Goal: Information Seeking & Learning: Learn about a topic

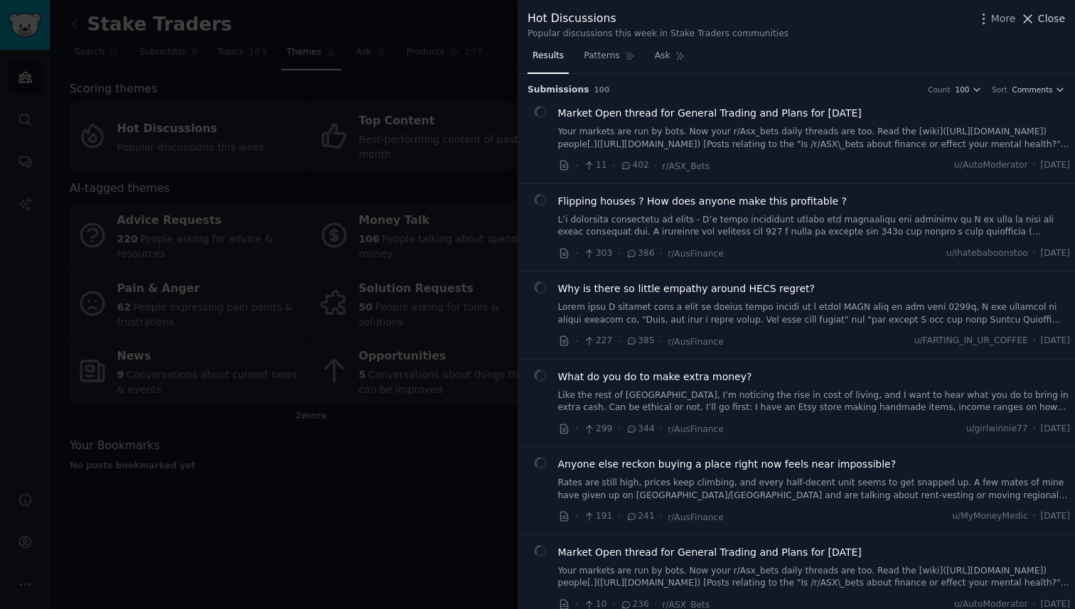
click at [1040, 16] on span "Close" at bounding box center [1051, 18] width 27 height 15
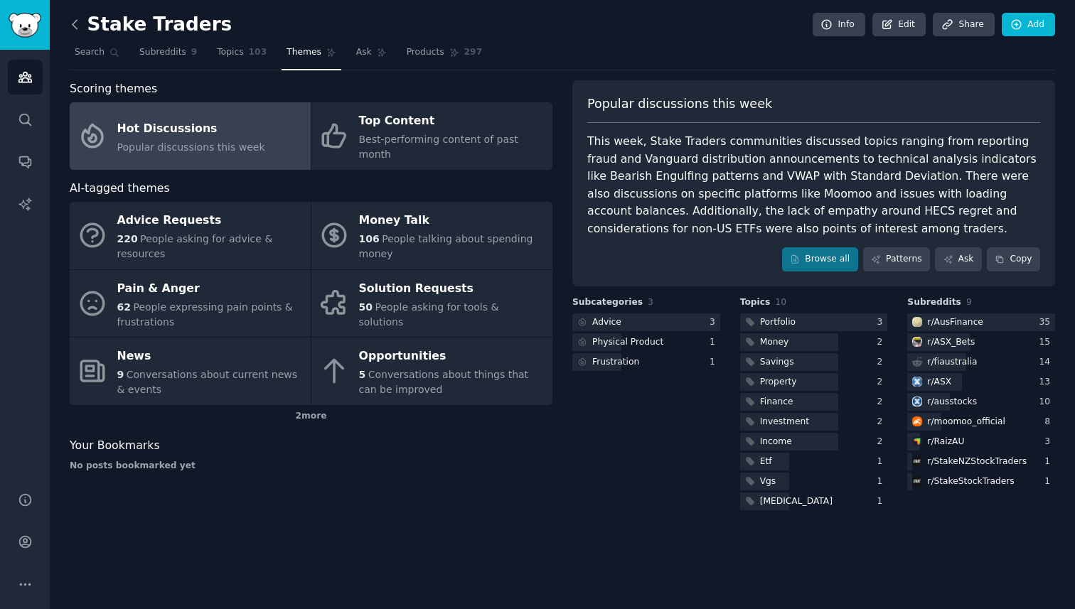
click at [75, 23] on icon at bounding box center [75, 24] width 15 height 15
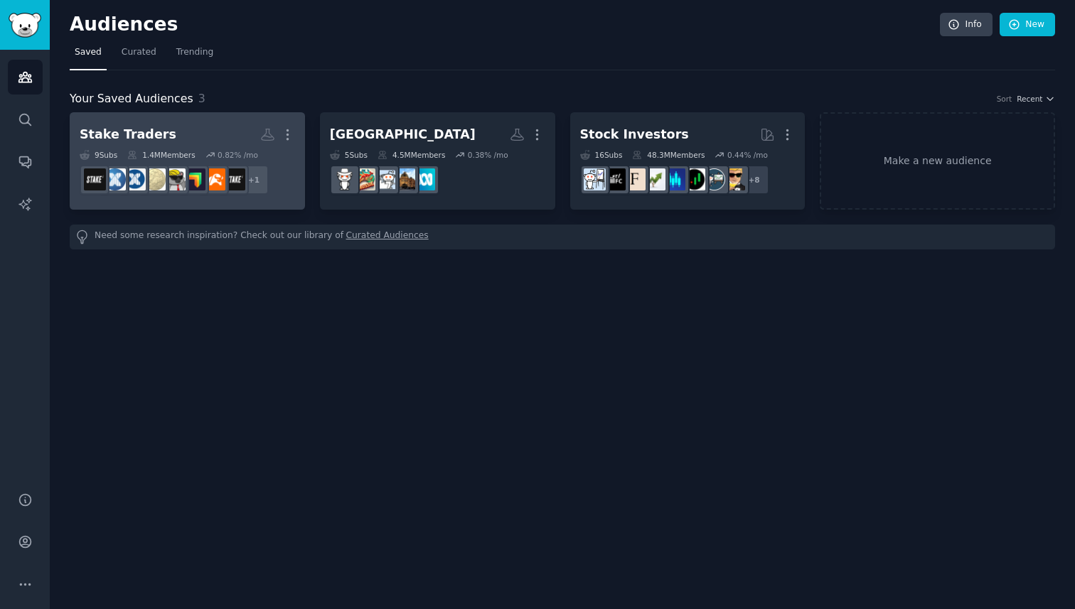
click at [136, 144] on h2 "Stake Traders Custom Audience More" at bounding box center [187, 134] width 215 height 25
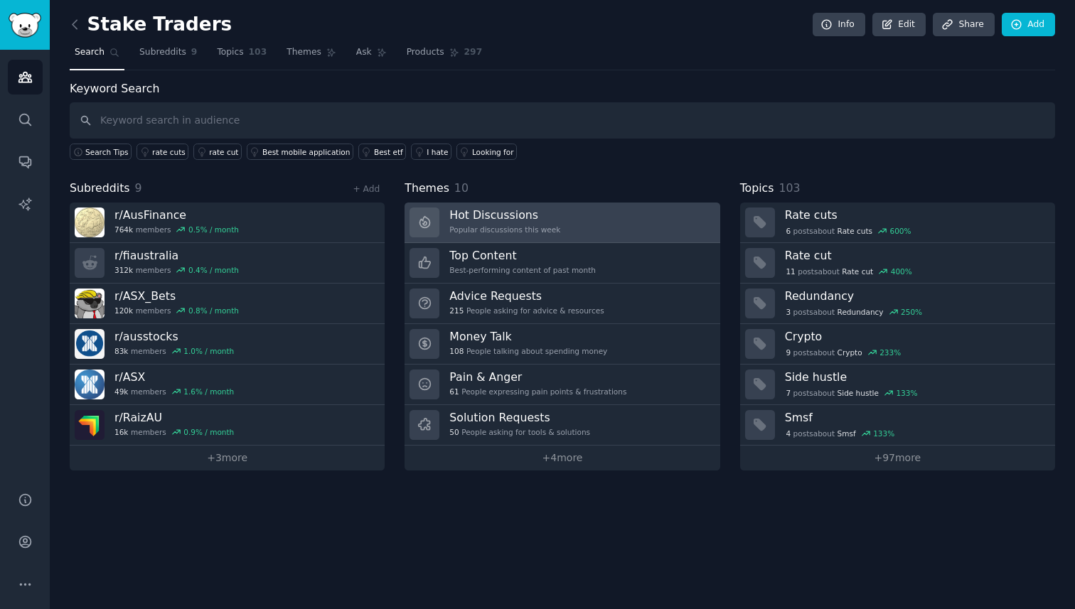
click at [550, 225] on div "Popular discussions this week" at bounding box center [504, 230] width 111 height 10
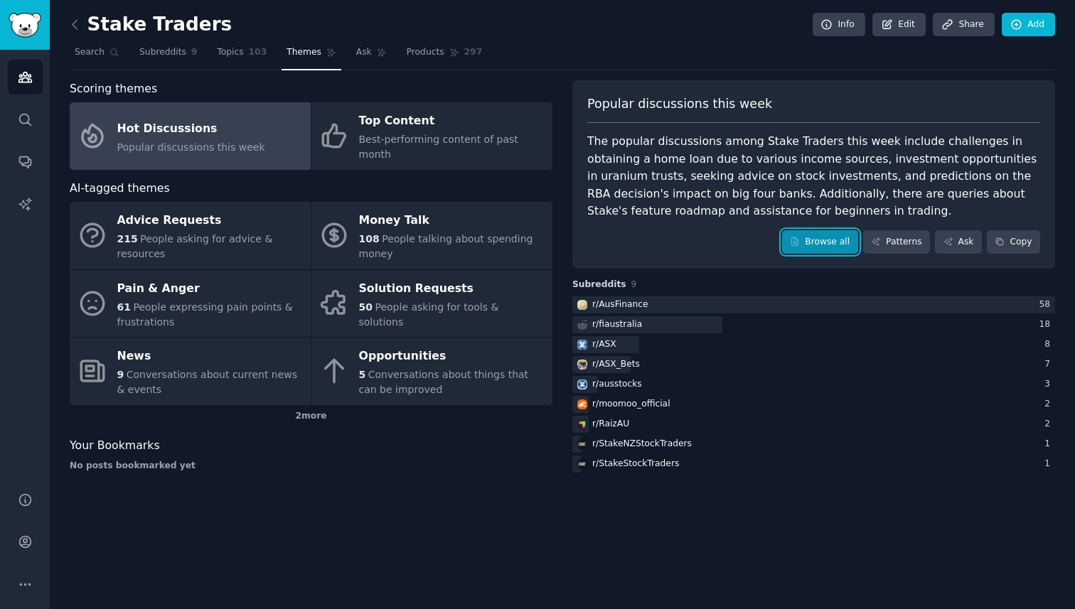
click at [824, 238] on link "Browse all" at bounding box center [820, 242] width 76 height 24
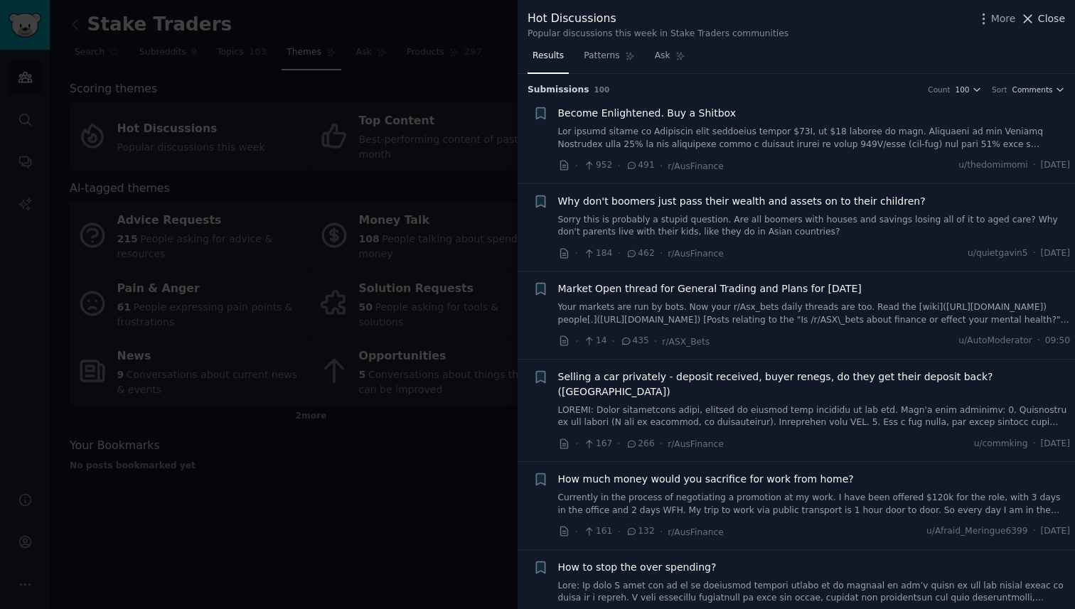
click at [1045, 21] on span "Close" at bounding box center [1051, 18] width 27 height 15
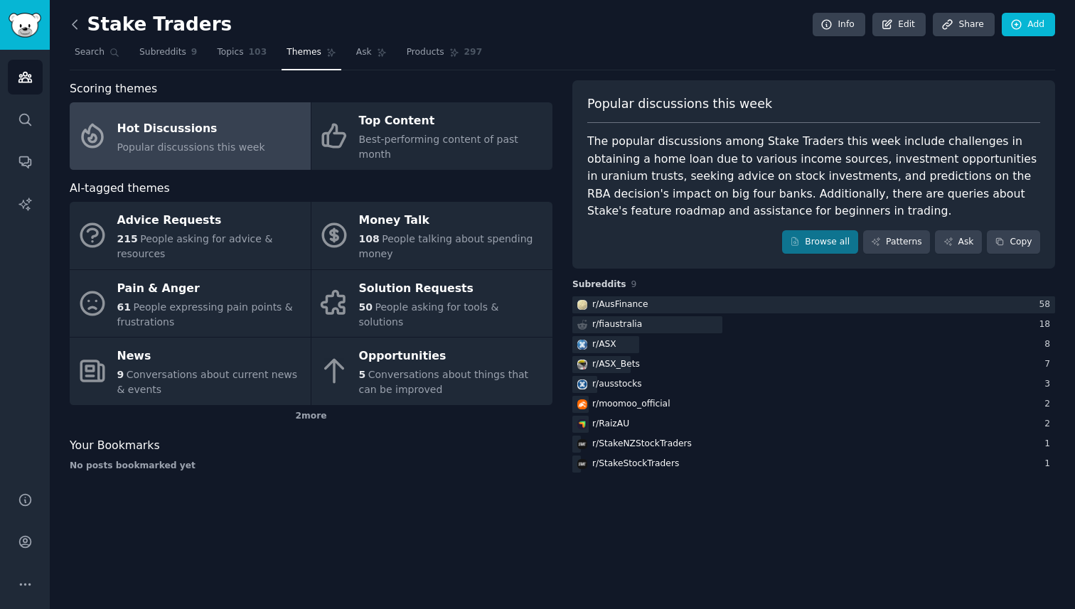
click at [73, 25] on icon at bounding box center [75, 24] width 15 height 15
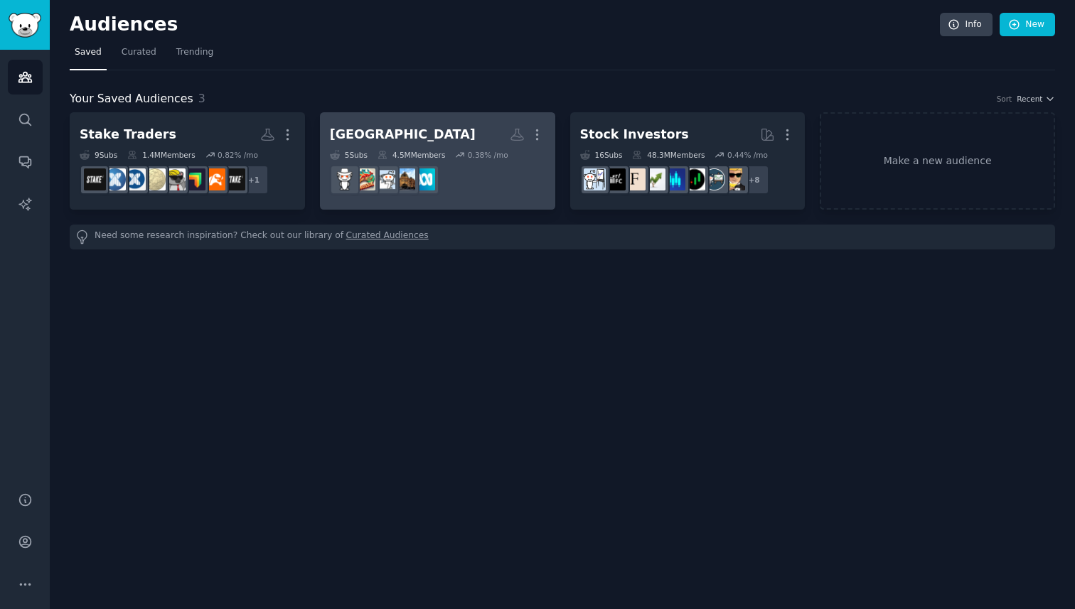
click at [411, 139] on h2 "[GEOGRAPHIC_DATA] More" at bounding box center [437, 134] width 215 height 25
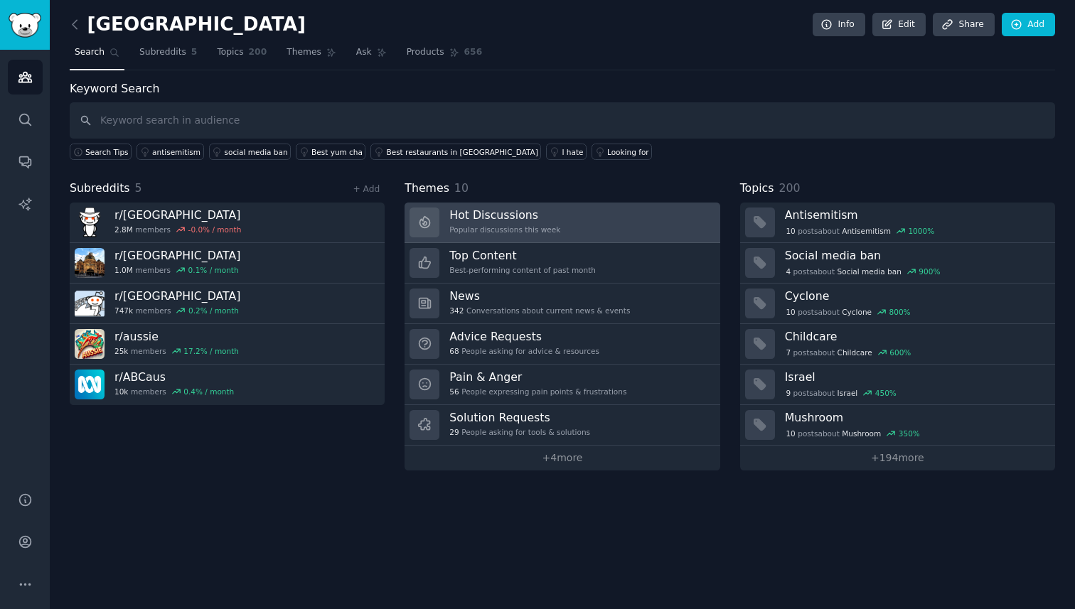
click at [460, 218] on h3 "Hot Discussions" at bounding box center [504, 215] width 111 height 15
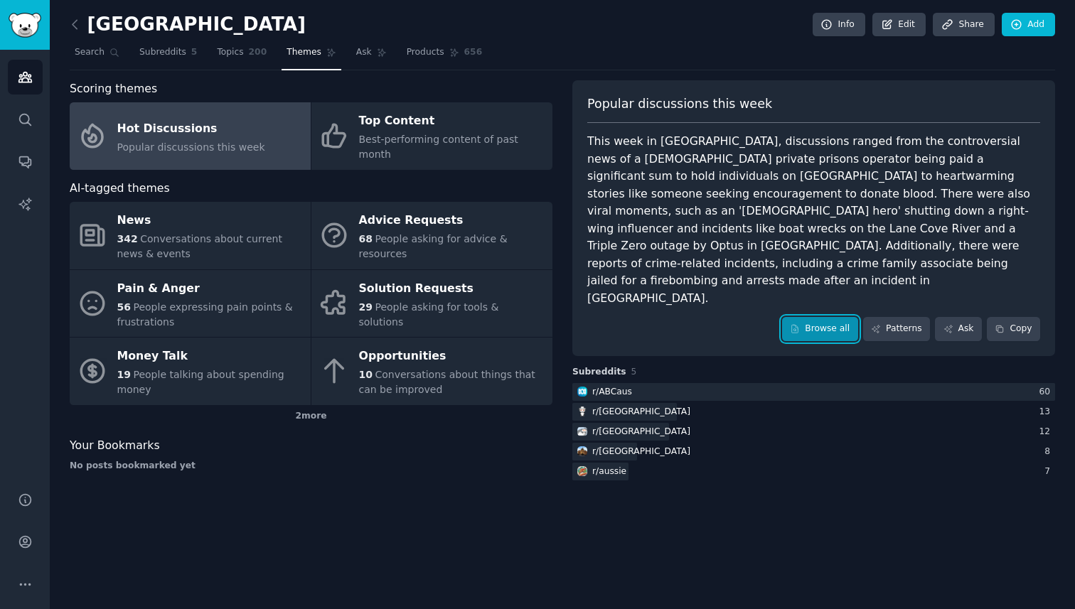
click at [839, 317] on link "Browse all" at bounding box center [820, 329] width 76 height 24
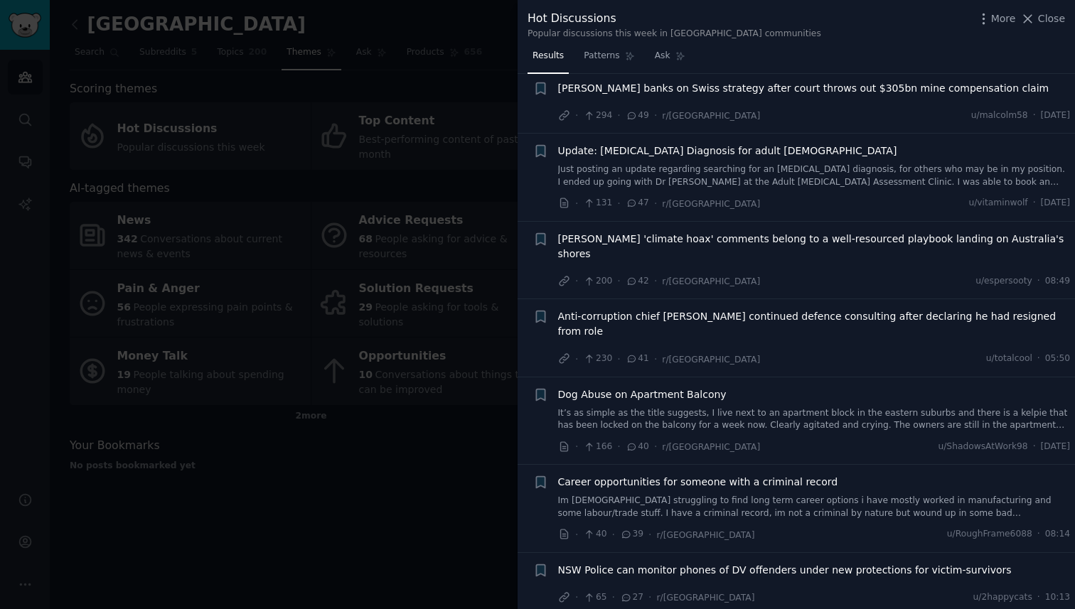
scroll to position [1257, 0]
